Goal: Transaction & Acquisition: Purchase product/service

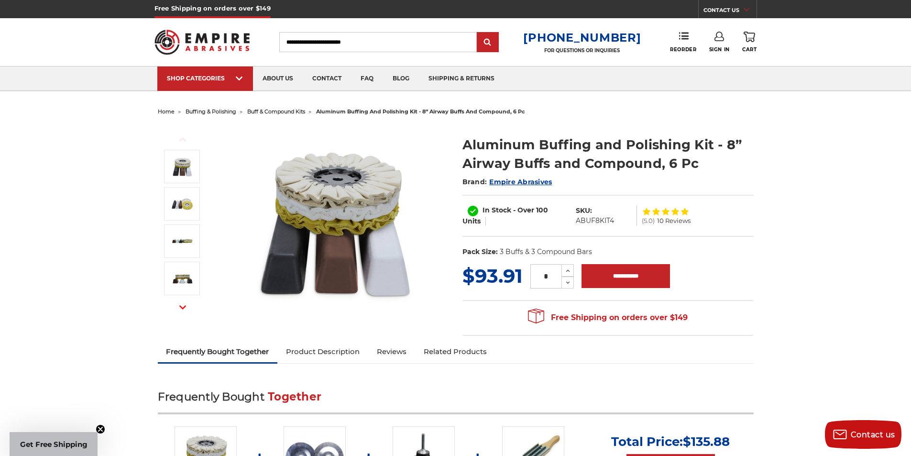
scroll to position [398, 0]
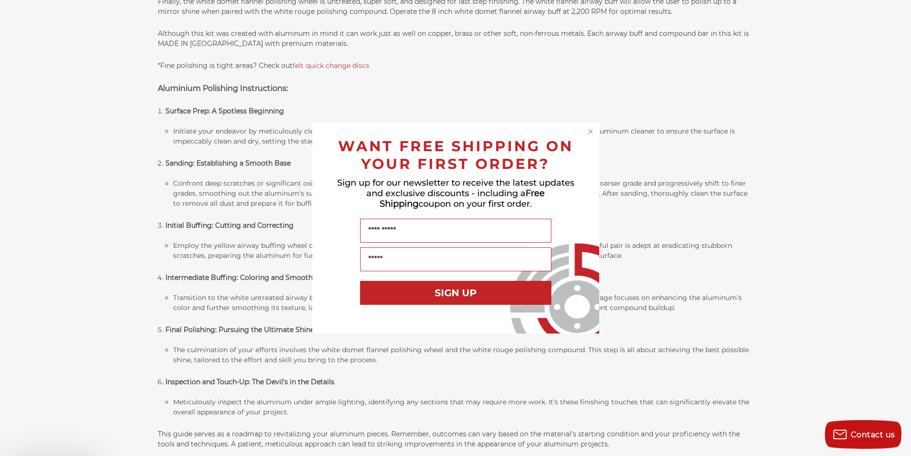
scroll to position [838, 0]
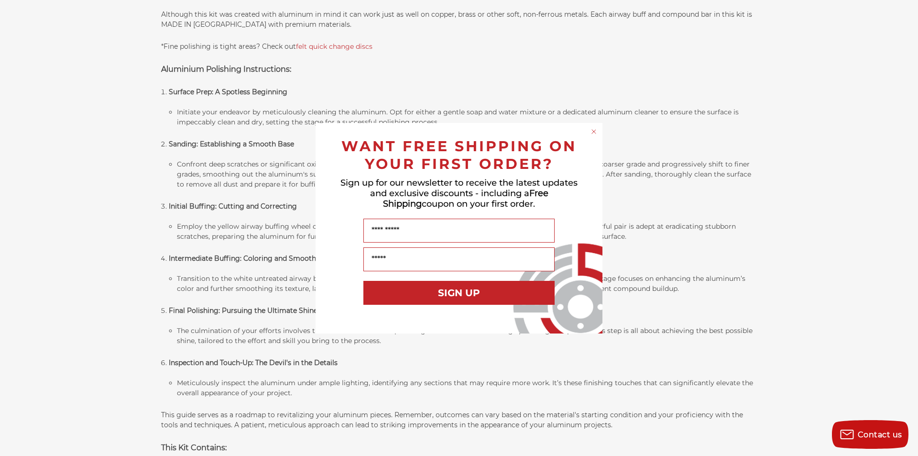
click at [592, 131] on circle "Close dialog" at bounding box center [594, 131] width 9 height 9
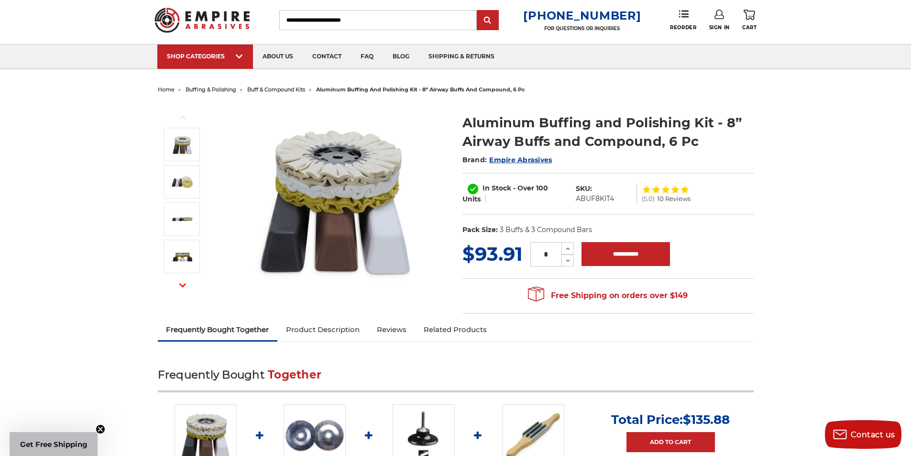
scroll to position [0, 0]
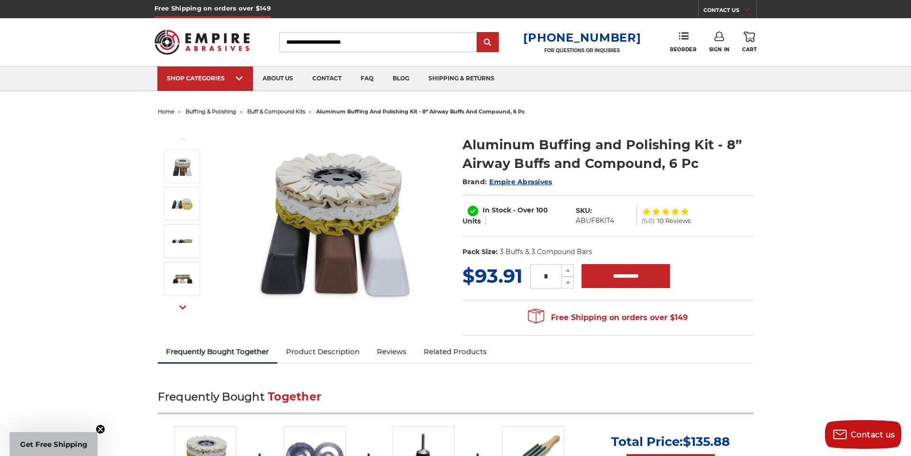
click at [274, 112] on span "buff & compound kits" at bounding box center [276, 111] width 58 height 7
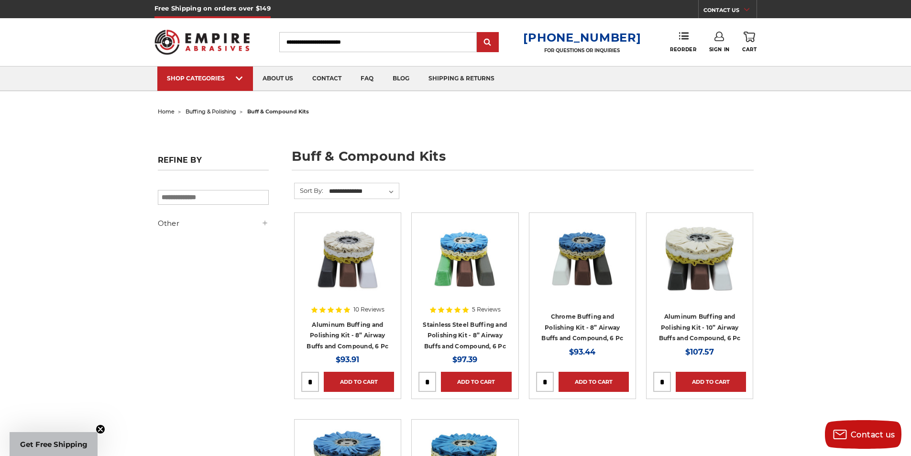
scroll to position [398, 0]
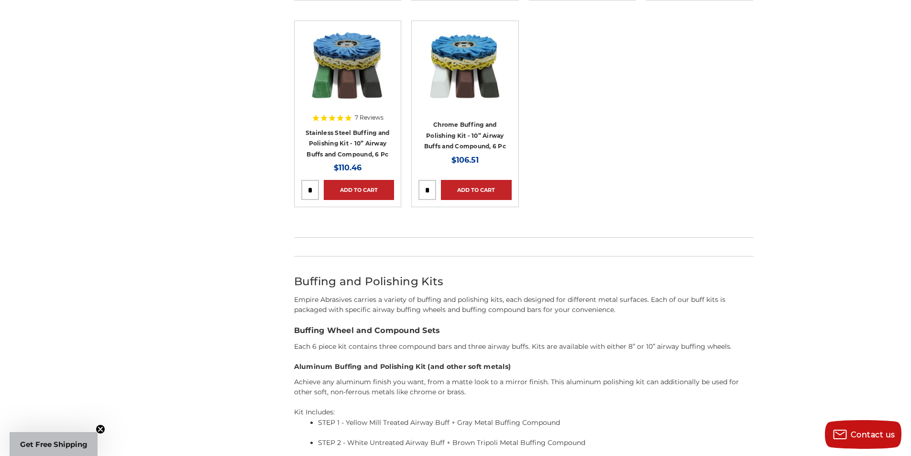
click at [827, 224] on div "home buffing & polishing buff & compound kits buff & compound kits Refine by × …" at bounding box center [455, 208] width 911 height 1004
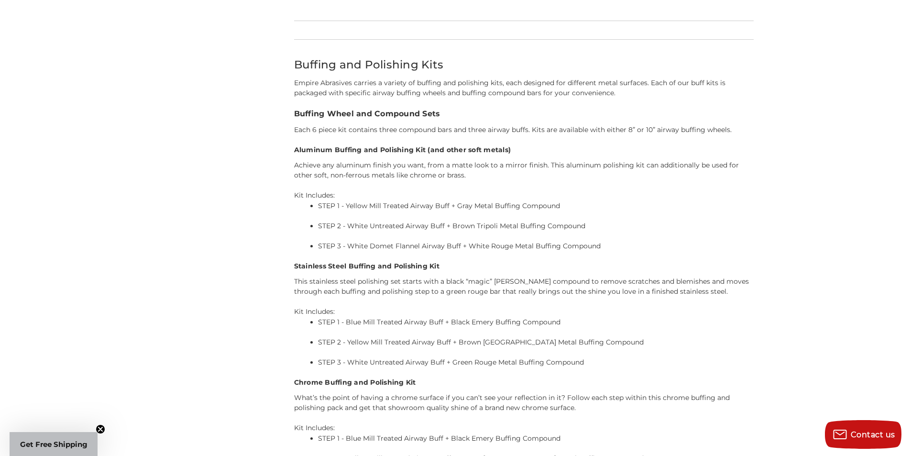
scroll to position [647, 0]
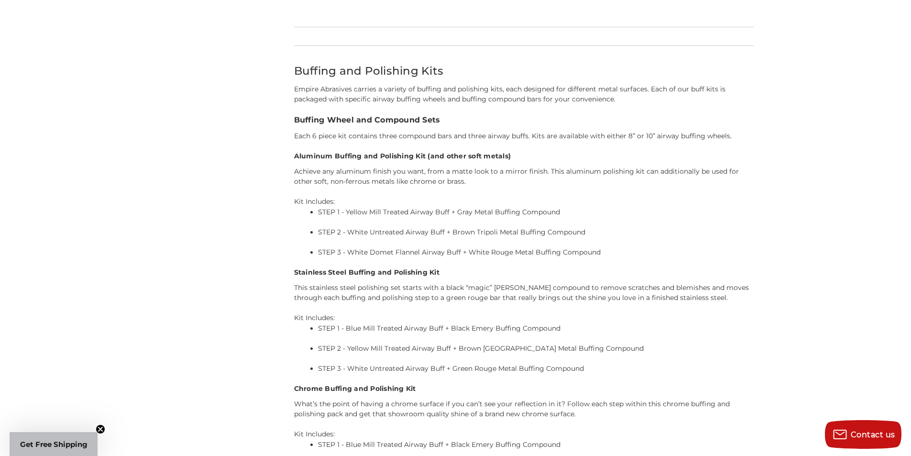
scroll to position [0, 0]
